Goal: Task Accomplishment & Management: Use online tool/utility

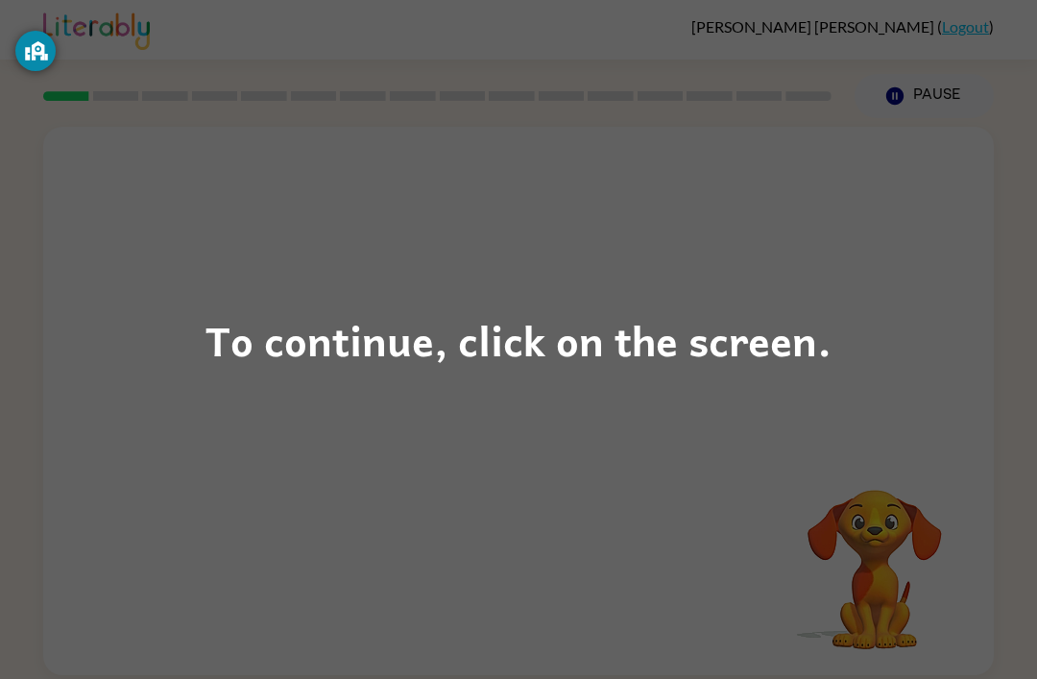
click at [629, 404] on div "To continue, click on the screen." at bounding box center [518, 339] width 1037 height 679
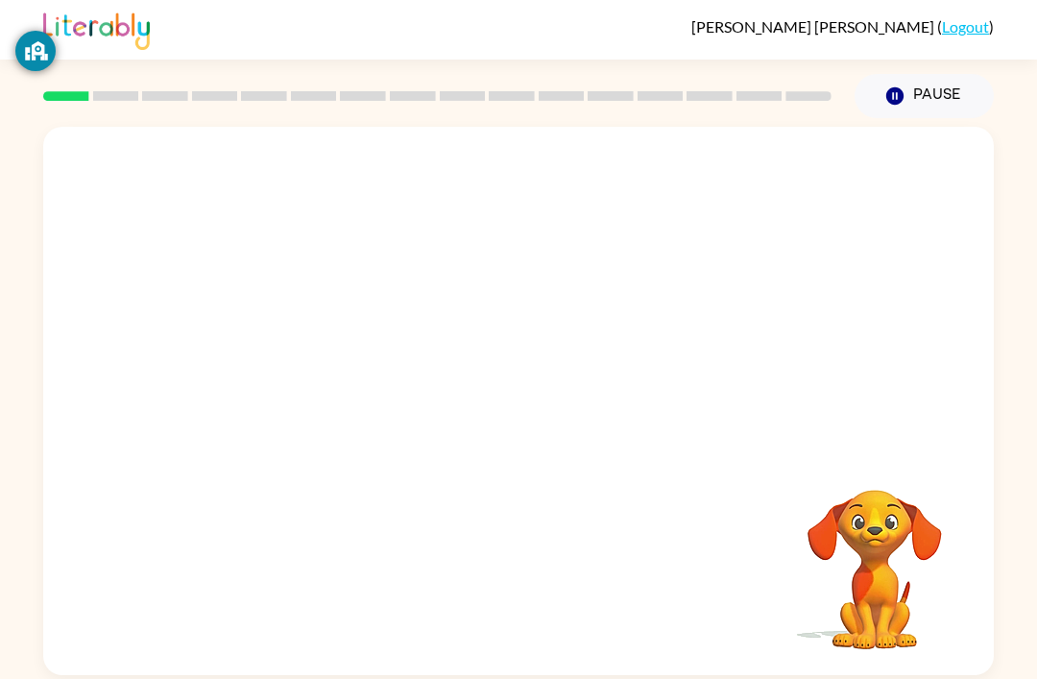
click at [636, 338] on div at bounding box center [518, 288] width 950 height 323
click at [557, 394] on div at bounding box center [518, 288] width 950 height 323
click at [521, 419] on div at bounding box center [518, 410] width 123 height 70
click at [504, 408] on icon "button" at bounding box center [519, 411] width 34 height 34
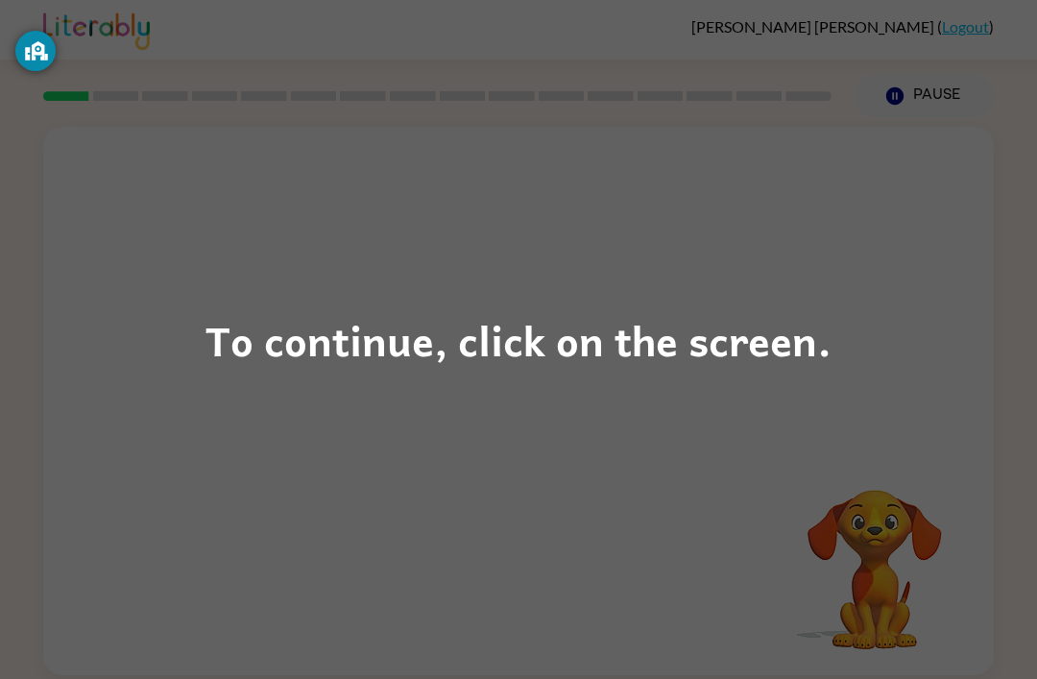
click at [323, 334] on div "To continue, click on the screen." at bounding box center [518, 339] width 626 height 65
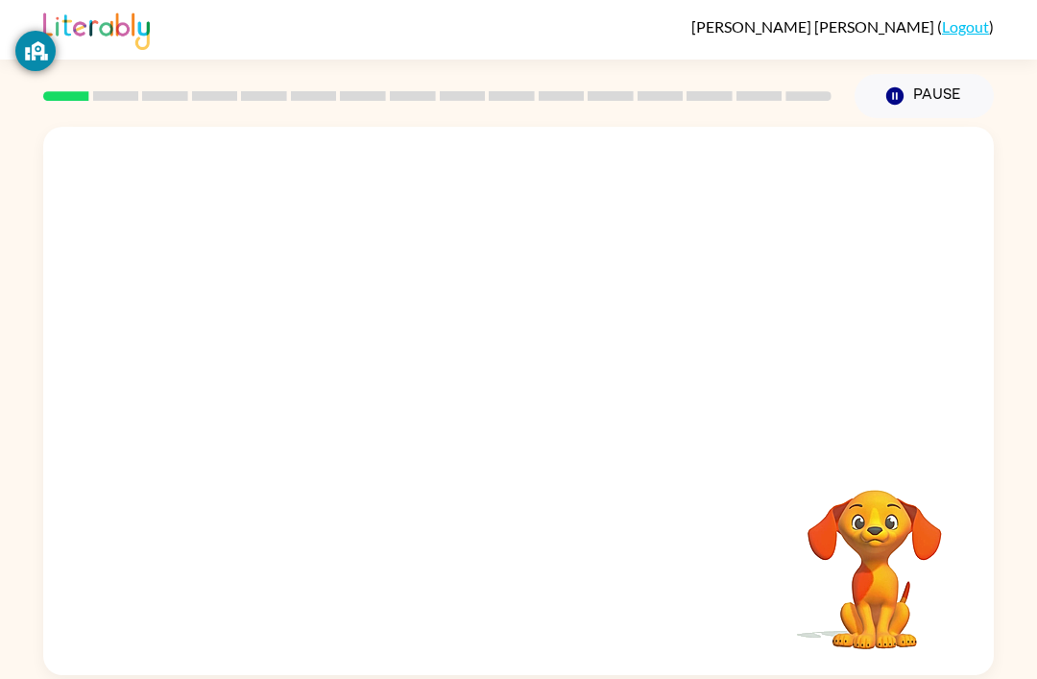
click at [315, 323] on div at bounding box center [518, 288] width 950 height 323
click at [517, 583] on div at bounding box center [518, 577] width 123 height 70
click at [516, 583] on div at bounding box center [518, 577] width 123 height 70
click at [534, 565] on div at bounding box center [518, 577] width 123 height 70
click at [533, 565] on div at bounding box center [518, 577] width 123 height 70
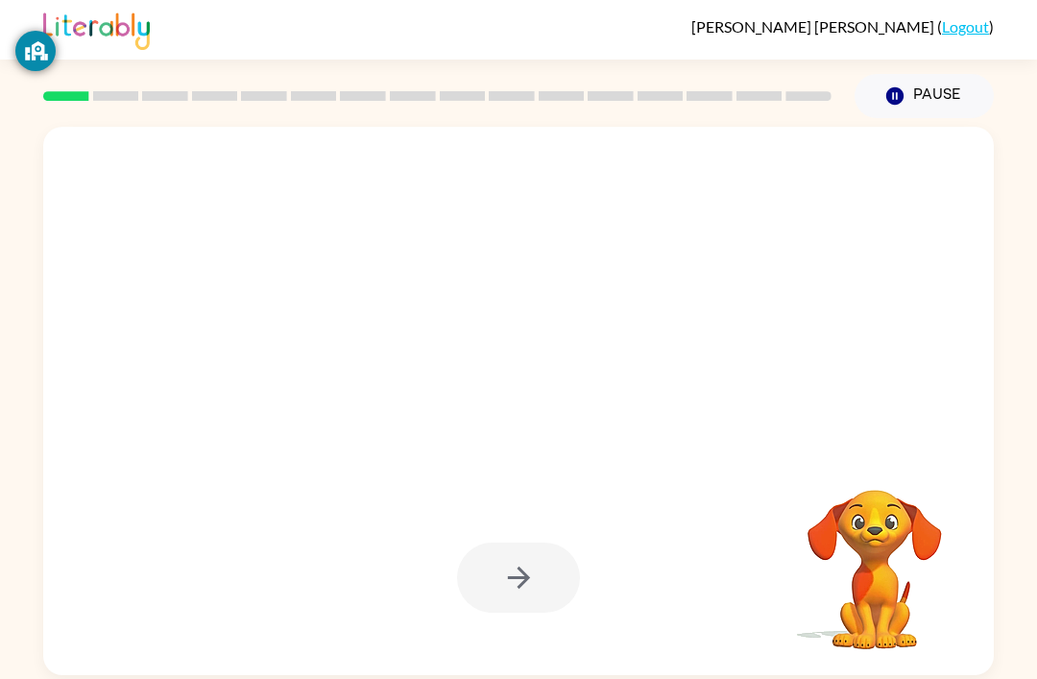
scroll to position [2, 0]
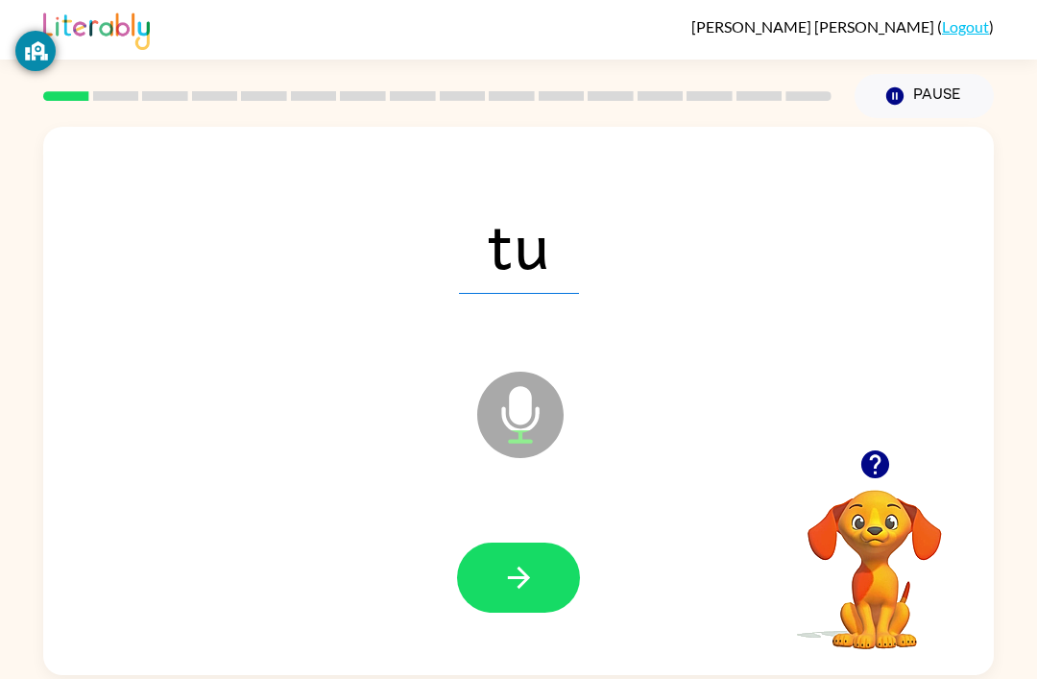
click at [515, 584] on icon "button" at bounding box center [519, 578] width 34 height 34
click at [533, 581] on icon "button" at bounding box center [519, 578] width 34 height 34
click at [499, 578] on button "button" at bounding box center [518, 577] width 123 height 70
click at [534, 573] on icon "button" at bounding box center [519, 578] width 34 height 34
click at [506, 590] on icon "button" at bounding box center [519, 578] width 34 height 34
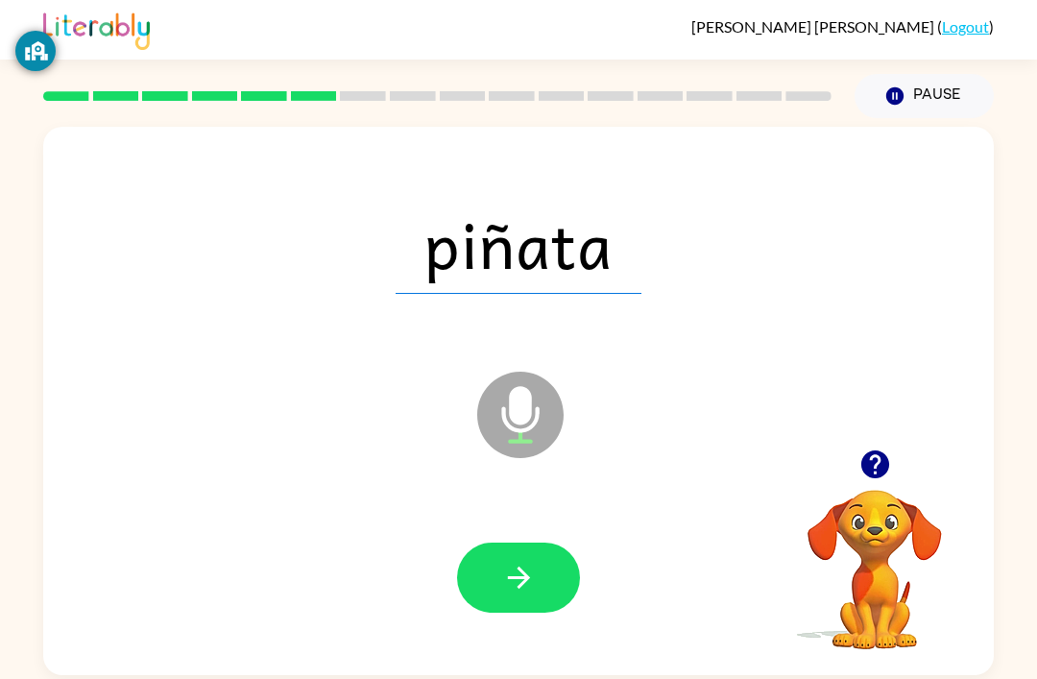
click at [468, 558] on button "button" at bounding box center [518, 577] width 123 height 70
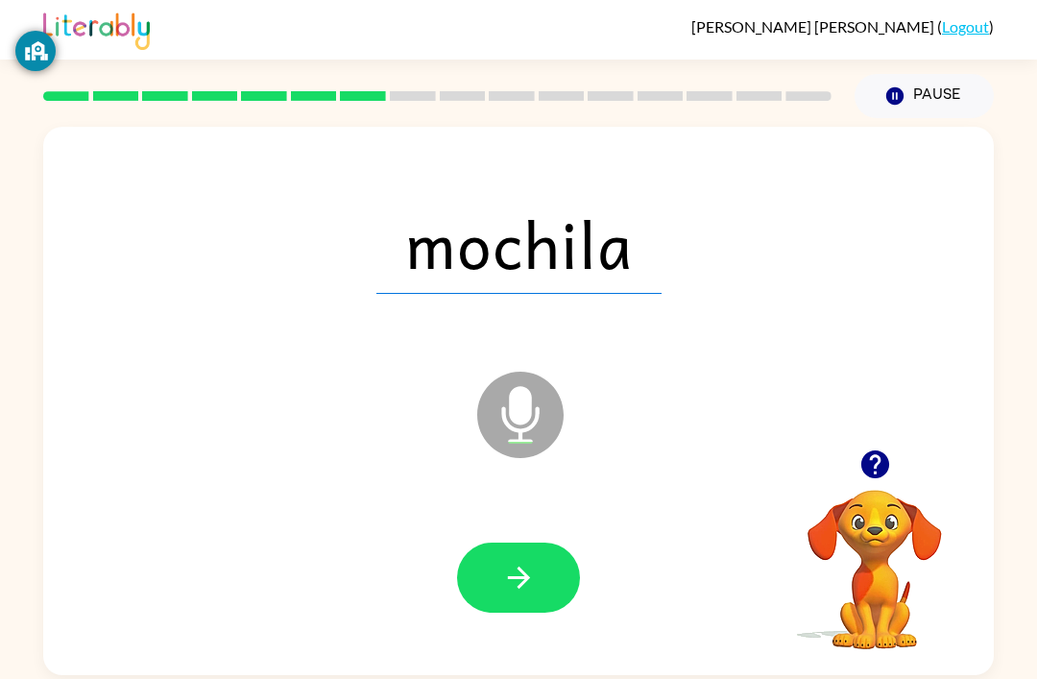
click at [531, 594] on icon "button" at bounding box center [519, 578] width 34 height 34
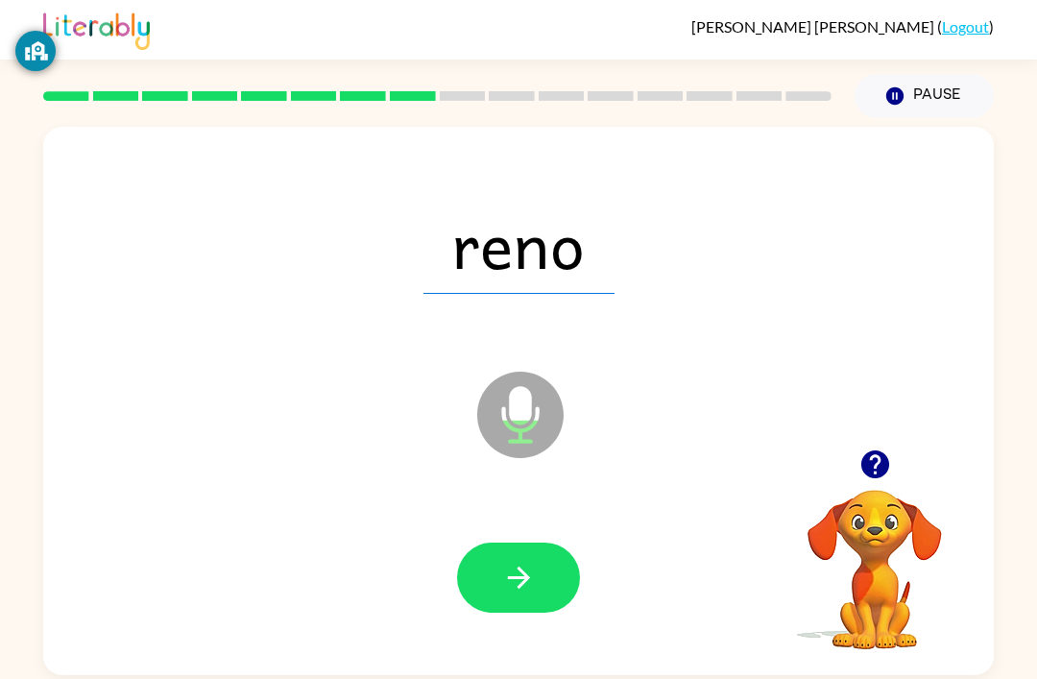
click at [532, 562] on icon "button" at bounding box center [519, 578] width 34 height 34
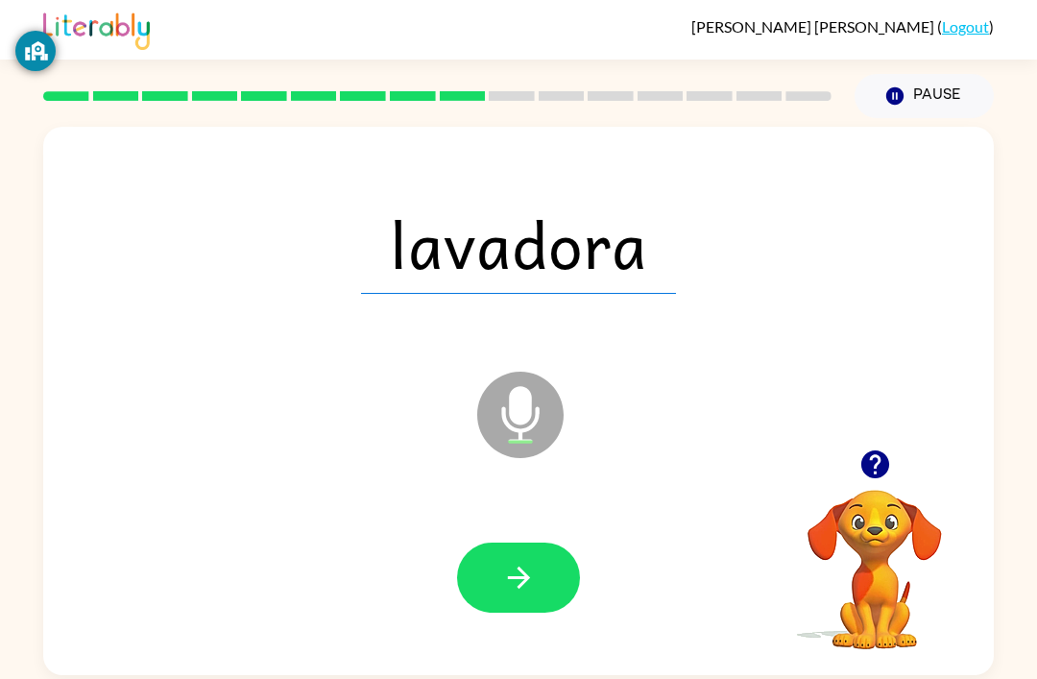
click at [513, 579] on icon "button" at bounding box center [518, 577] width 22 height 22
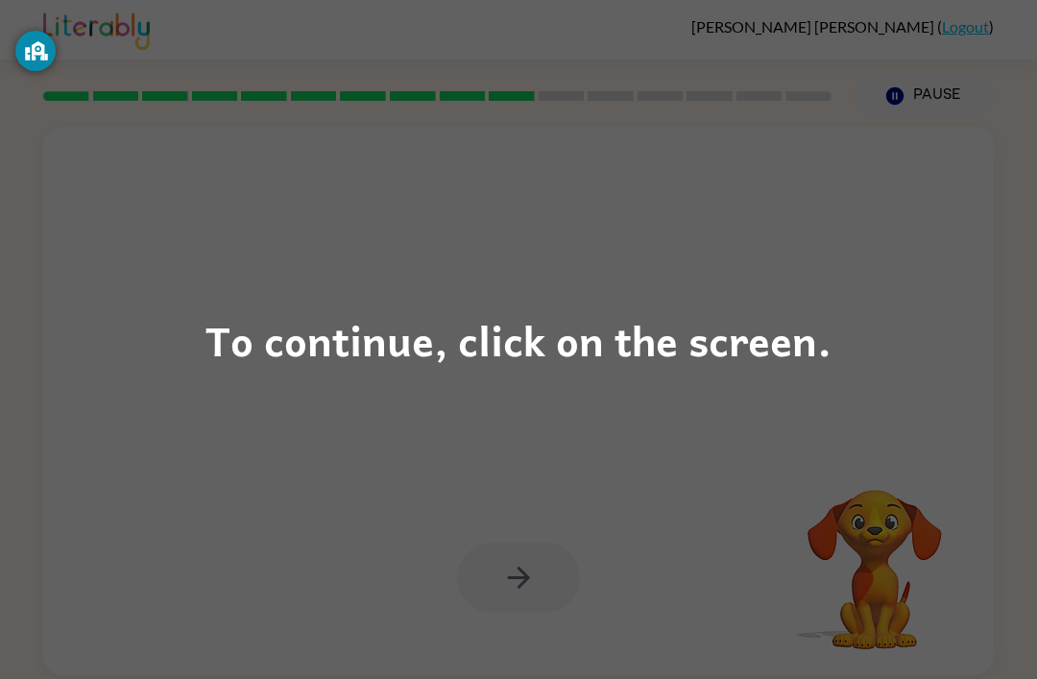
click at [756, 304] on div "To continue, click on the screen." at bounding box center [518, 339] width 1037 height 679
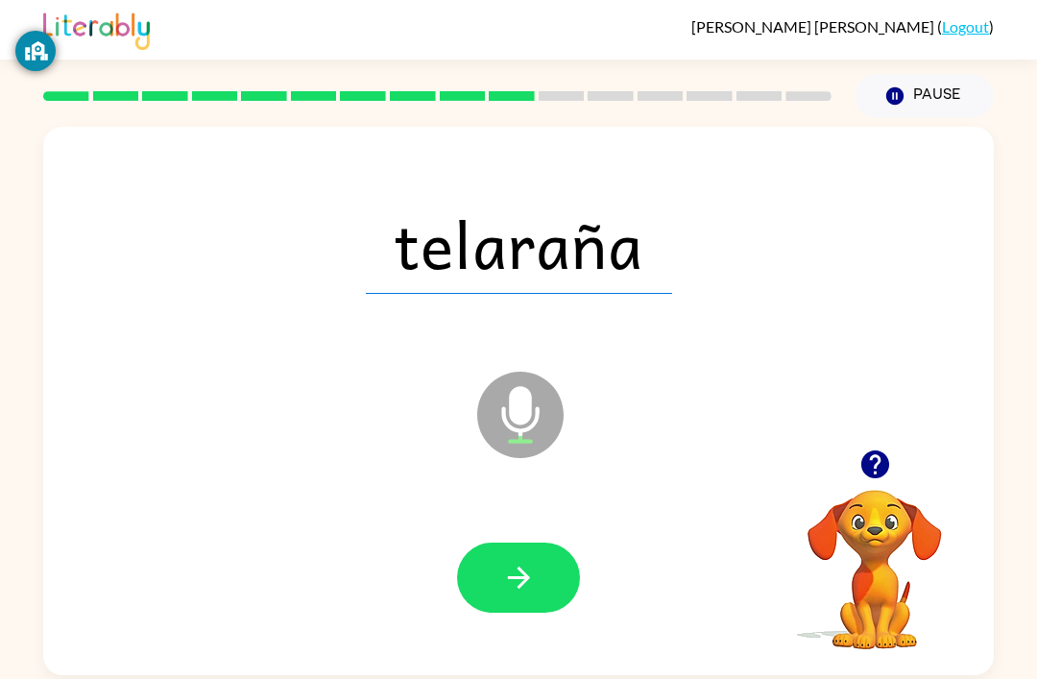
click at [504, 558] on button "button" at bounding box center [518, 577] width 123 height 70
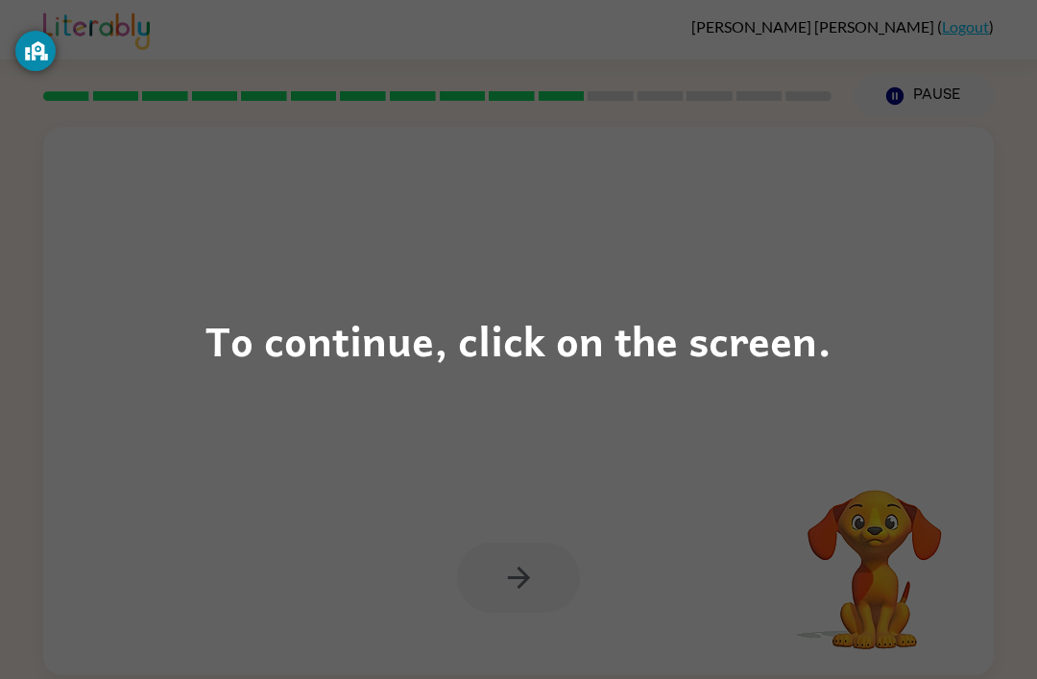
click at [624, 470] on div "To continue, click on the screen." at bounding box center [518, 339] width 1037 height 679
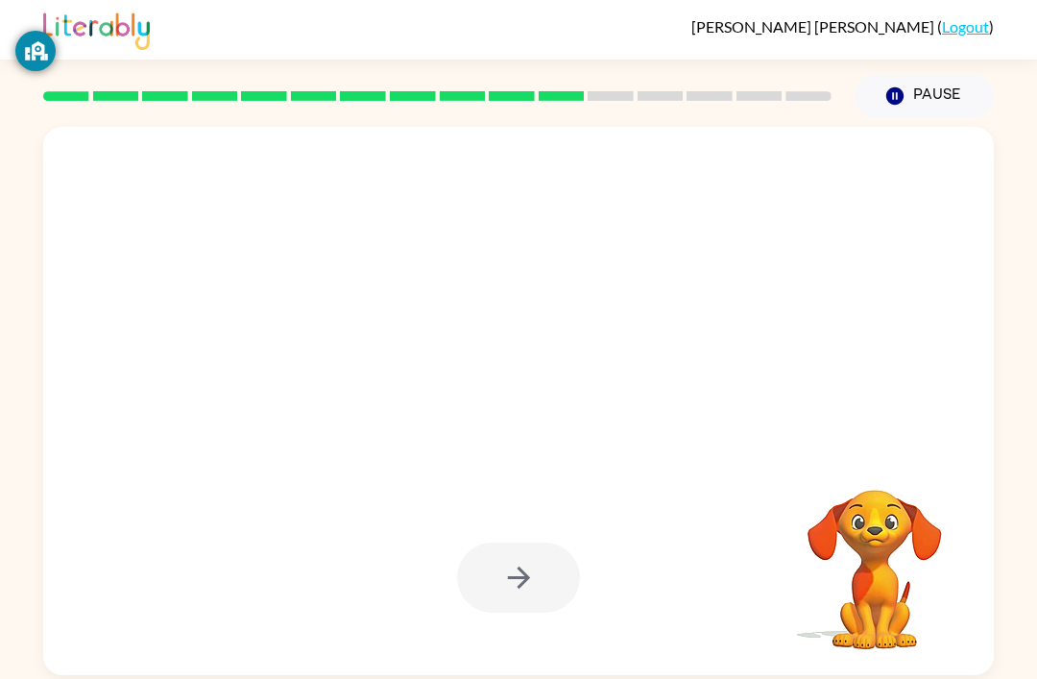
scroll to position [61, 0]
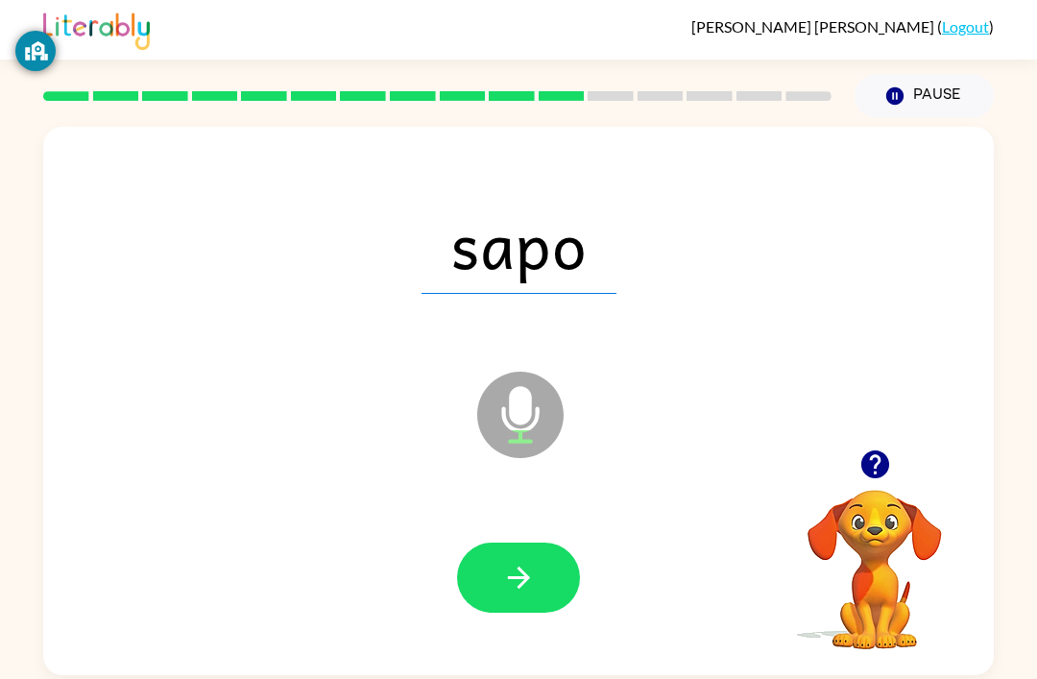
click at [530, 543] on button "button" at bounding box center [518, 577] width 123 height 70
click at [525, 561] on icon "button" at bounding box center [519, 578] width 34 height 34
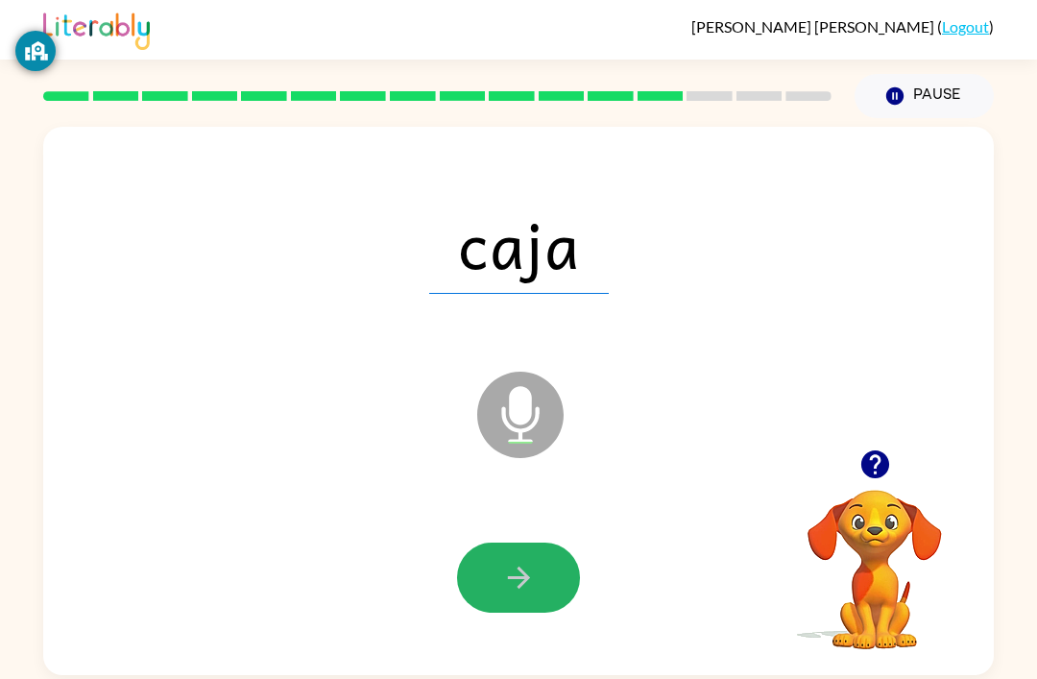
click at [551, 542] on button "button" at bounding box center [518, 577] width 123 height 70
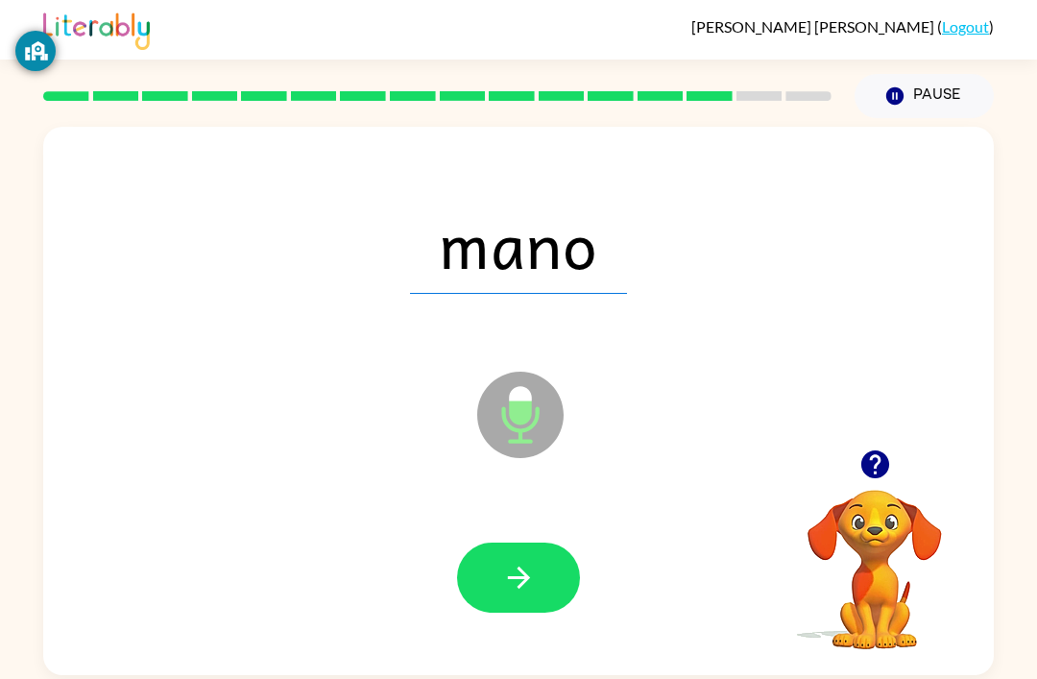
click at [515, 542] on button "button" at bounding box center [518, 577] width 123 height 70
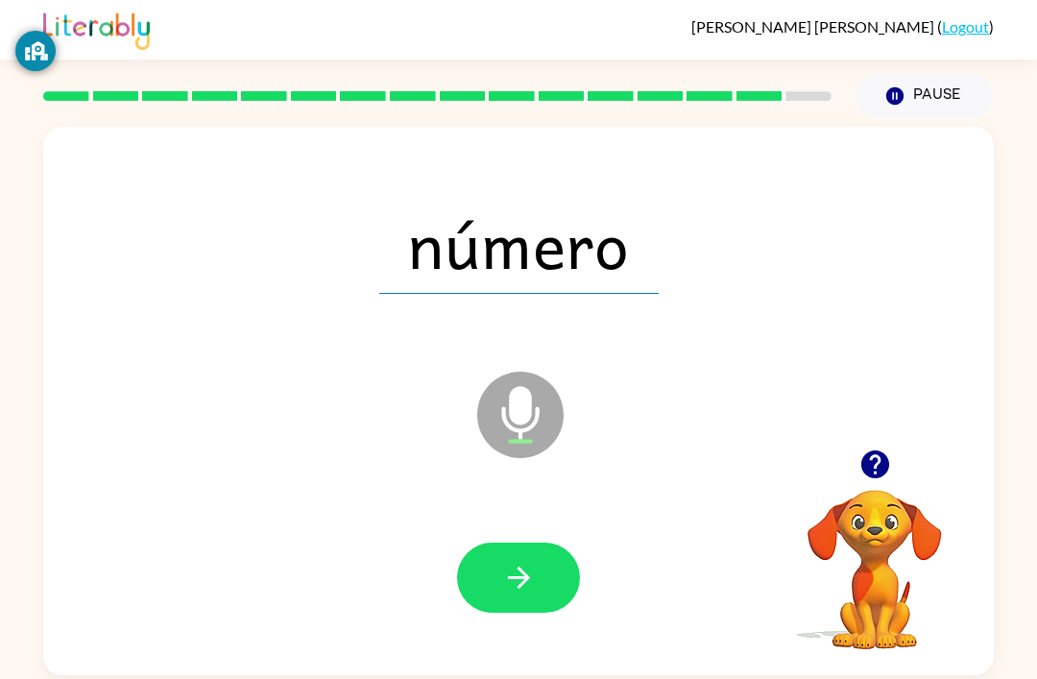
scroll to position [59, 0]
click at [541, 546] on button "button" at bounding box center [518, 577] width 123 height 70
